Goal: Complete application form

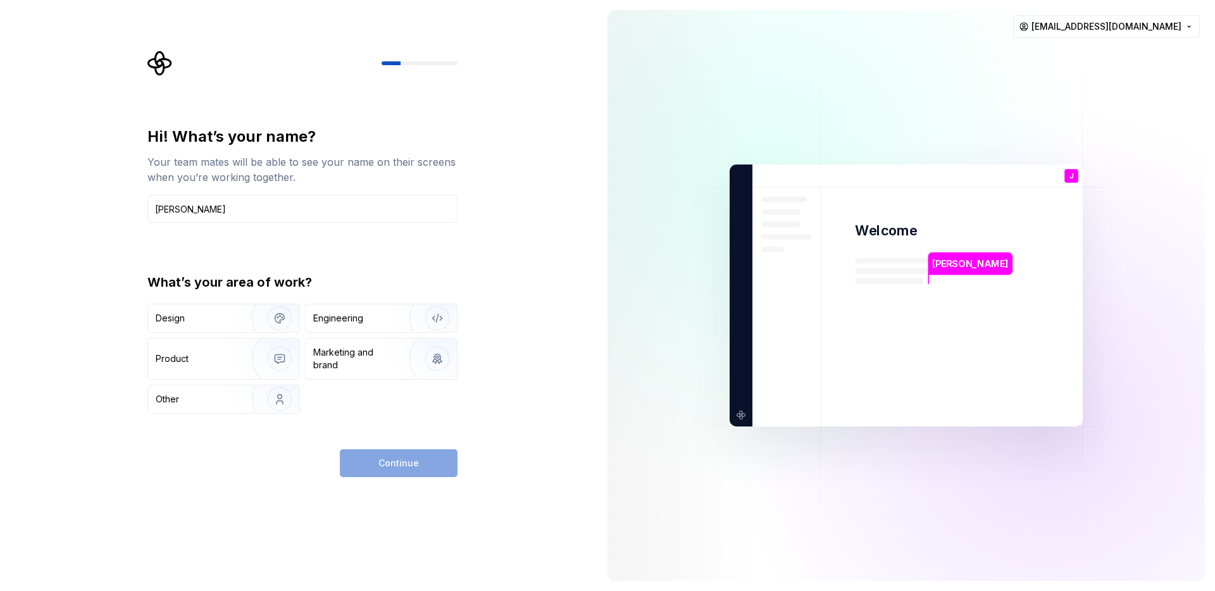
type input "Julian"
click at [516, 204] on div "Hi! What’s your name? Your team mates will be able to see your name on their sc…" at bounding box center [298, 295] width 597 height 591
click at [438, 321] on img "button" at bounding box center [428, 318] width 81 height 85
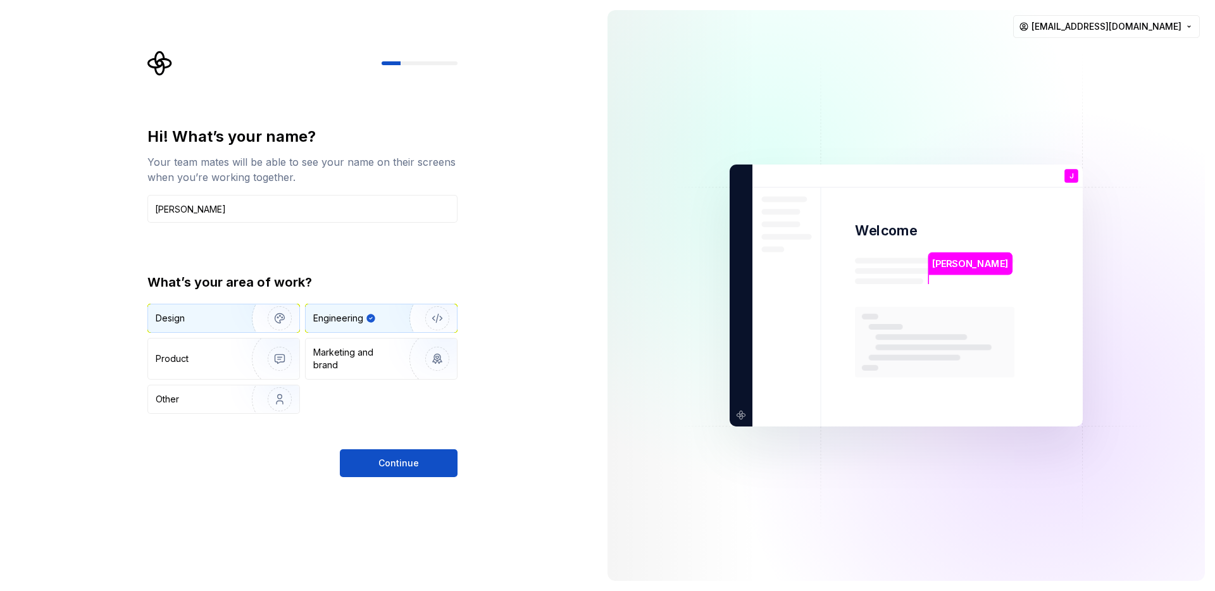
click at [240, 316] on img "button" at bounding box center [271, 318] width 81 height 85
click at [373, 314] on div "Engineering" at bounding box center [363, 318] width 101 height 13
click at [399, 468] on span "Continue" at bounding box center [398, 463] width 40 height 13
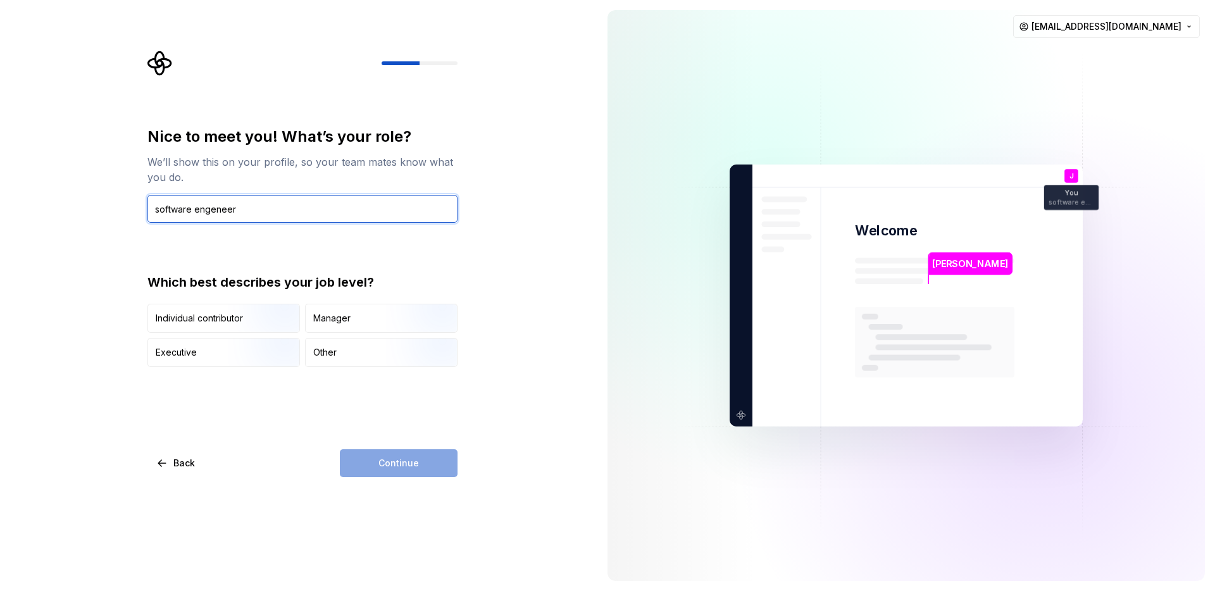
click at [214, 208] on input "software engeneer" at bounding box center [302, 209] width 310 height 28
type input "software engineer"
click at [490, 242] on div "Nice to meet you! What’s your role? We’ll show this on your profile, so your te…" at bounding box center [298, 295] width 597 height 591
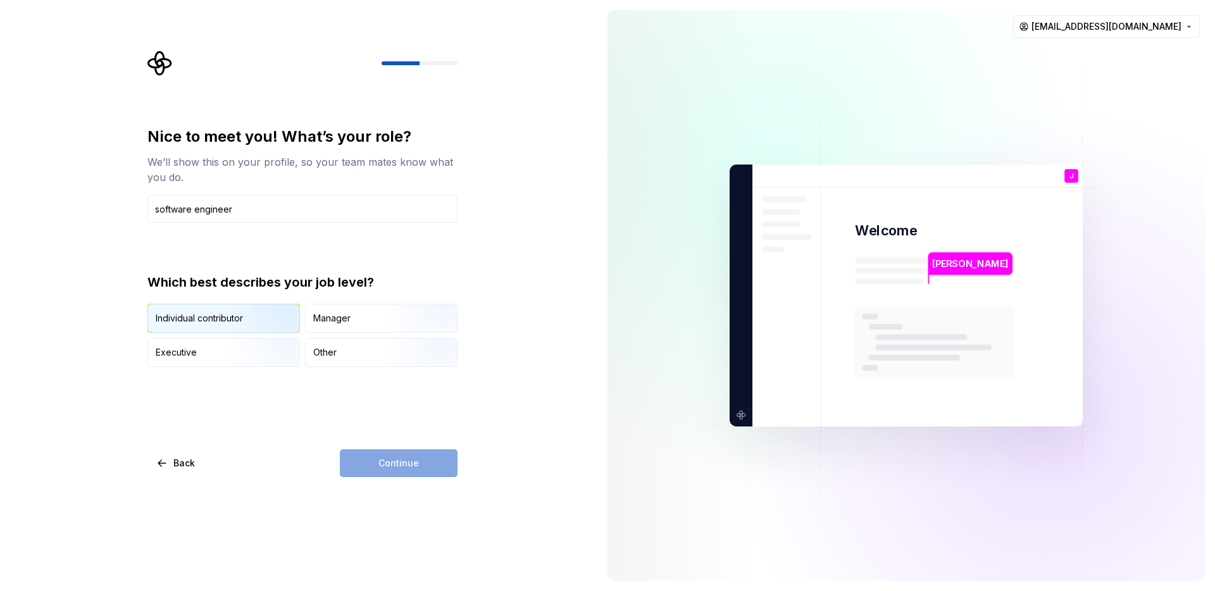
click at [237, 313] on img "button" at bounding box center [268, 334] width 81 height 85
click at [239, 355] on img "button" at bounding box center [268, 368] width 81 height 85
click at [242, 321] on img "button" at bounding box center [268, 334] width 81 height 85
click at [413, 462] on span "Continue" at bounding box center [398, 463] width 40 height 13
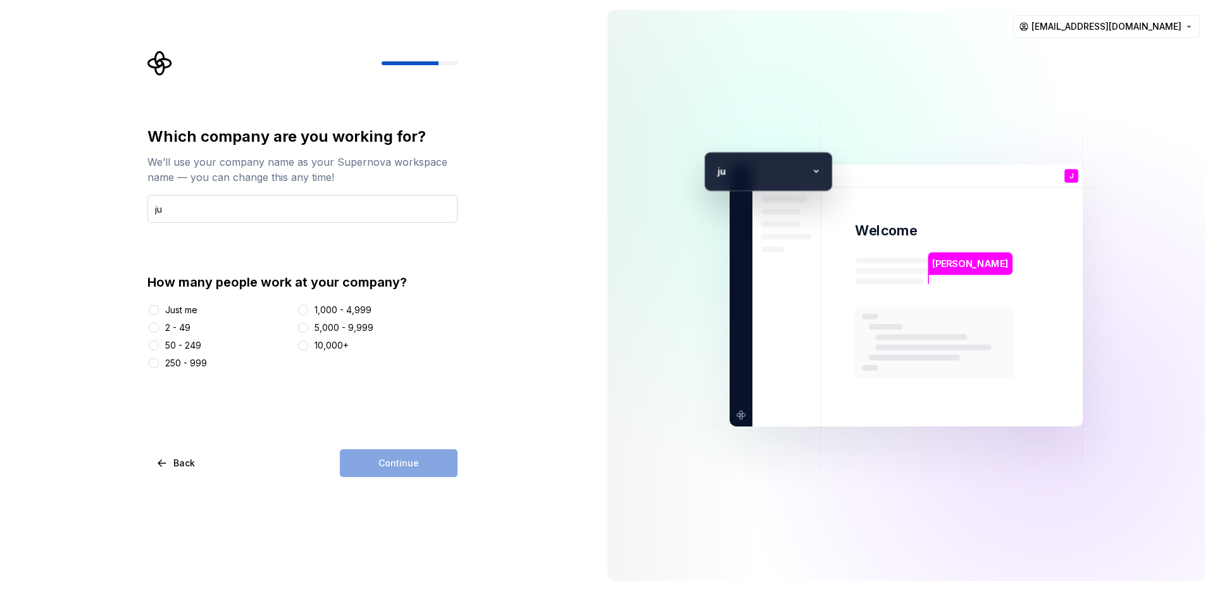
type input "j"
type input "Time for Boardgames"
click at [450, 242] on div "Which company are you working for? We’ll use your company name as your Supernov…" at bounding box center [302, 248] width 310 height 243
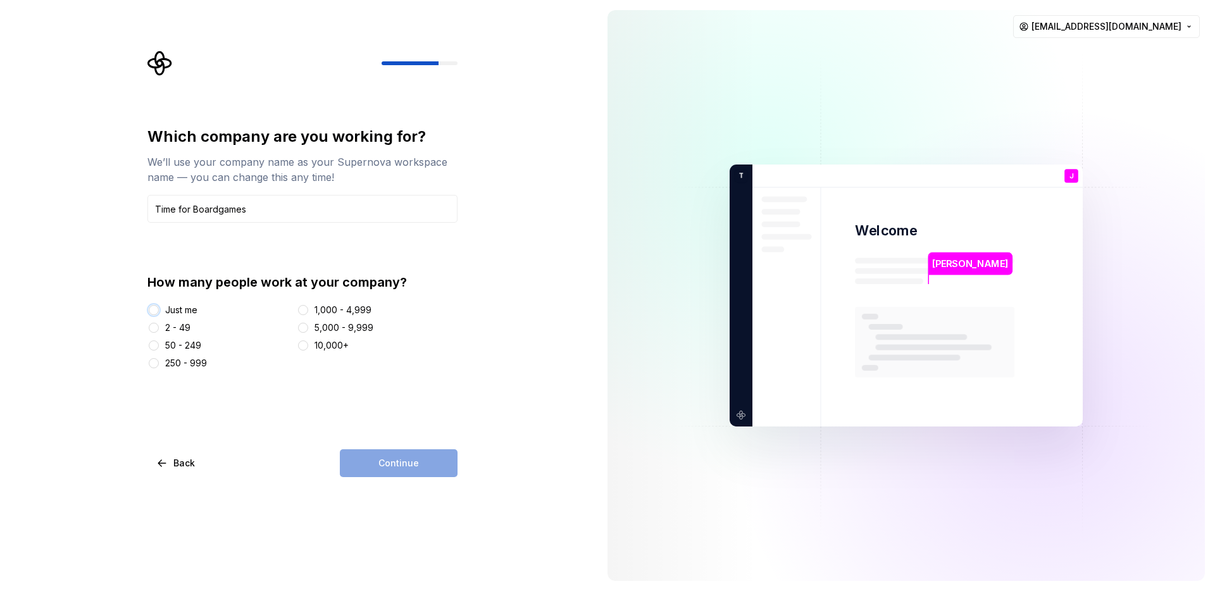
click at [158, 309] on button "Just me" at bounding box center [154, 310] width 10 height 10
click at [421, 459] on button "Continue" at bounding box center [399, 463] width 118 height 28
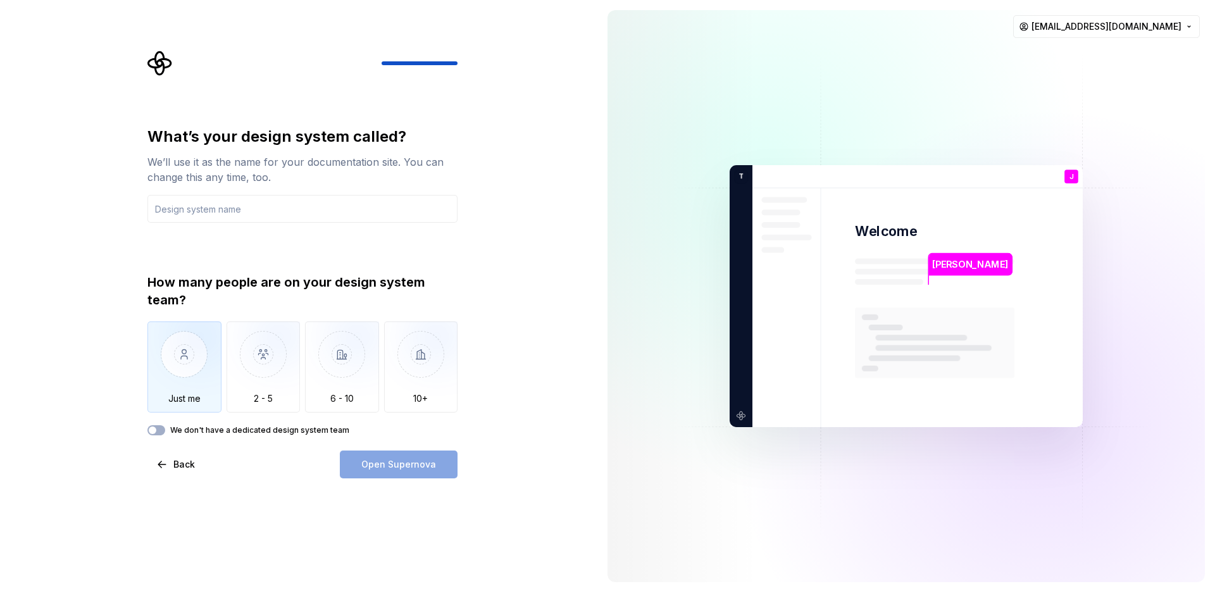
click at [189, 379] on img "button" at bounding box center [184, 363] width 74 height 85
click at [234, 201] on input "text" at bounding box center [302, 209] width 310 height 28
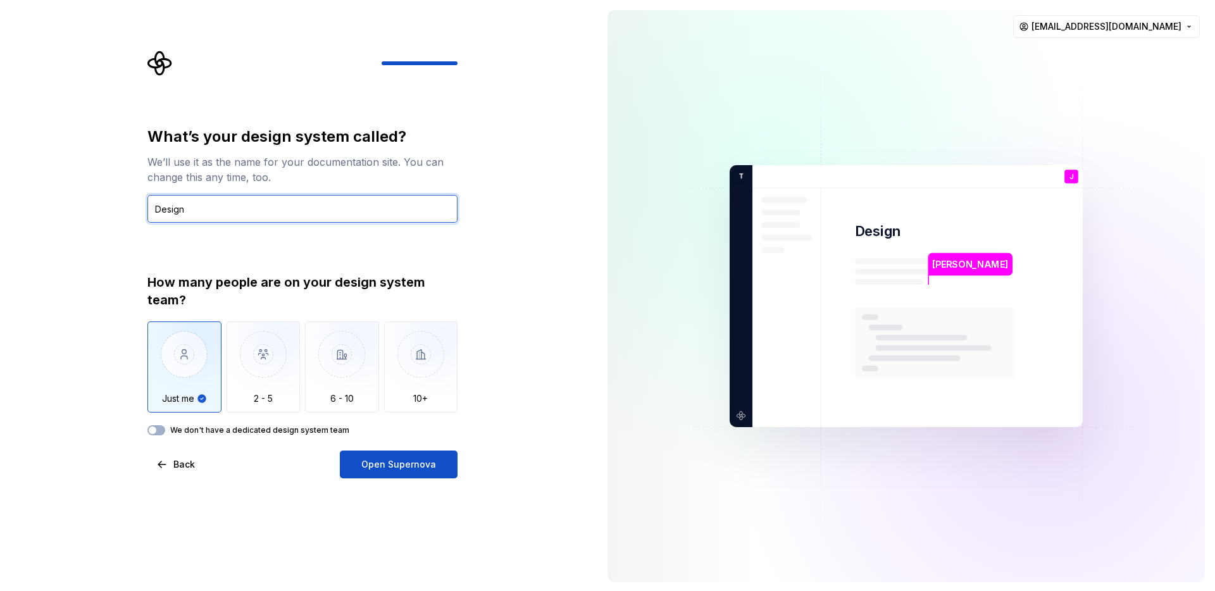
type input "Design"
click at [309, 433] on label "We don't have a dedicated design system team" at bounding box center [259, 430] width 179 height 10
click at [165, 433] on button "We don't have a dedicated design system team" at bounding box center [156, 430] width 18 height 10
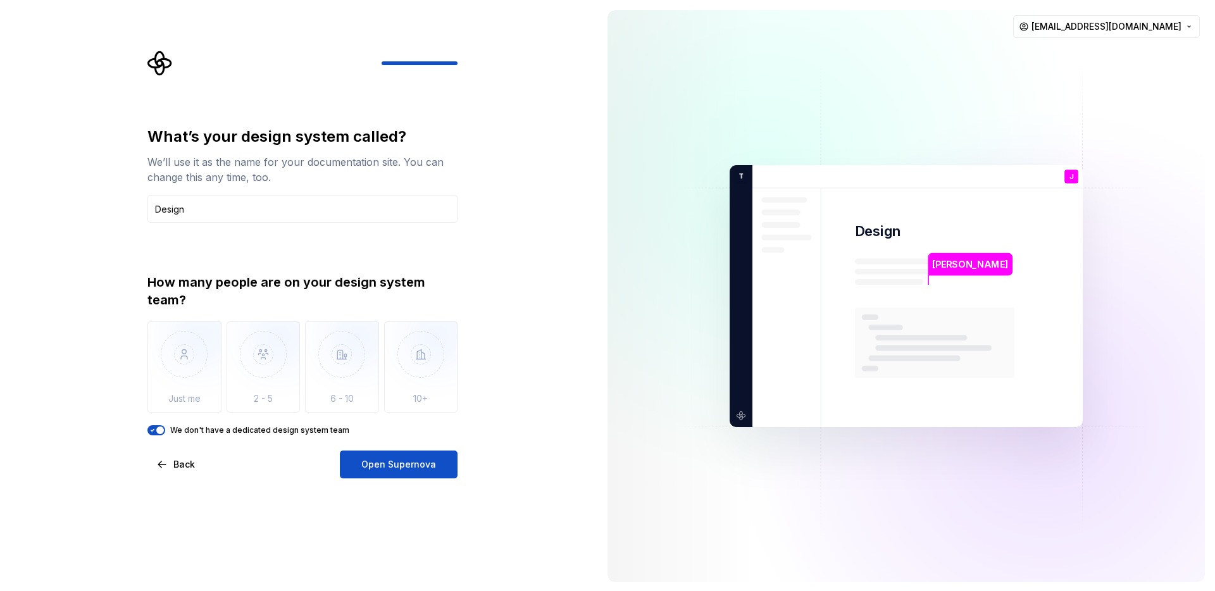
click at [303, 432] on label "We don't have a dedicated design system team" at bounding box center [259, 430] width 179 height 10
click at [165, 432] on button "We don't have a dedicated design system team" at bounding box center [156, 430] width 18 height 10
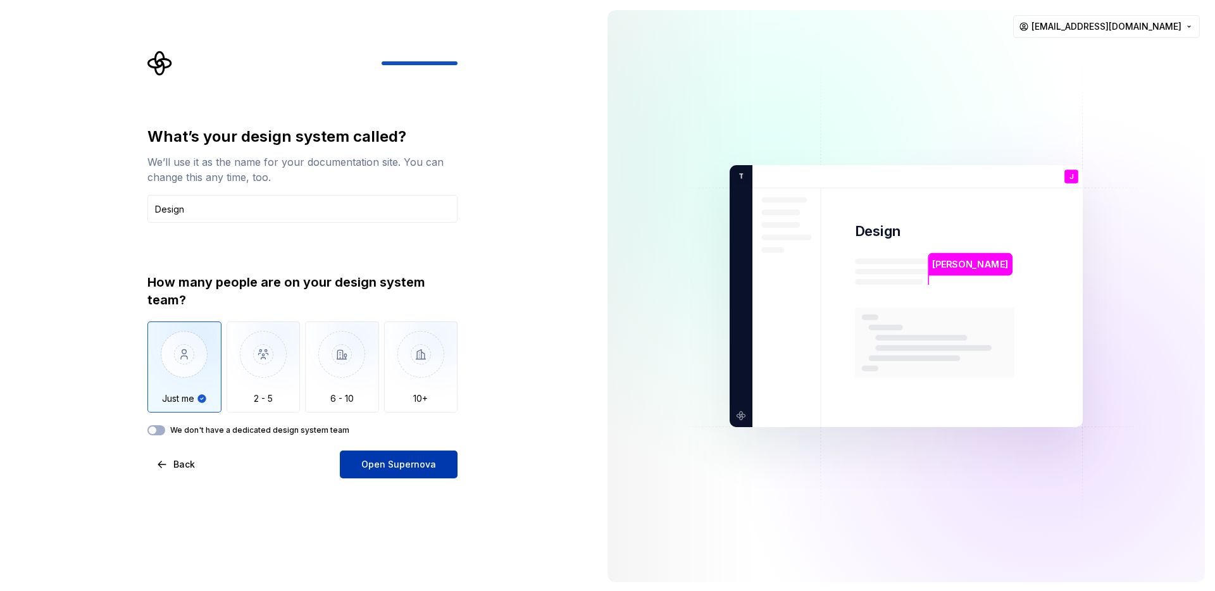
click at [423, 462] on span "Open Supernova" at bounding box center [398, 464] width 75 height 13
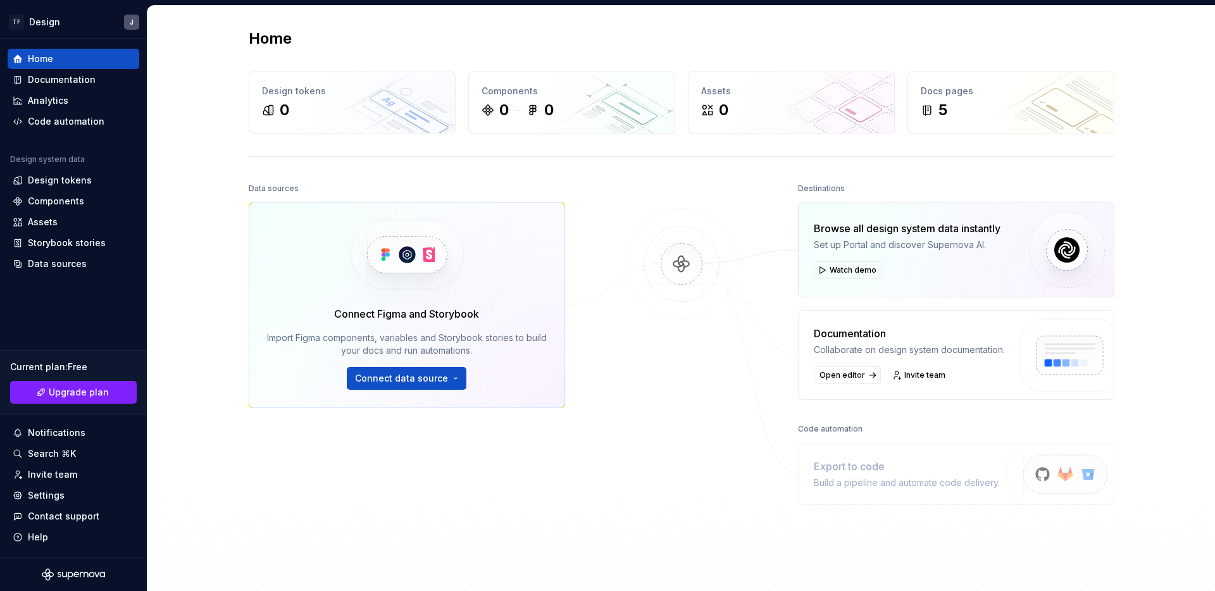
click at [631, 183] on div at bounding box center [681, 357] width 127 height 354
